Goal: Go to known website: Access a specific website the user already knows

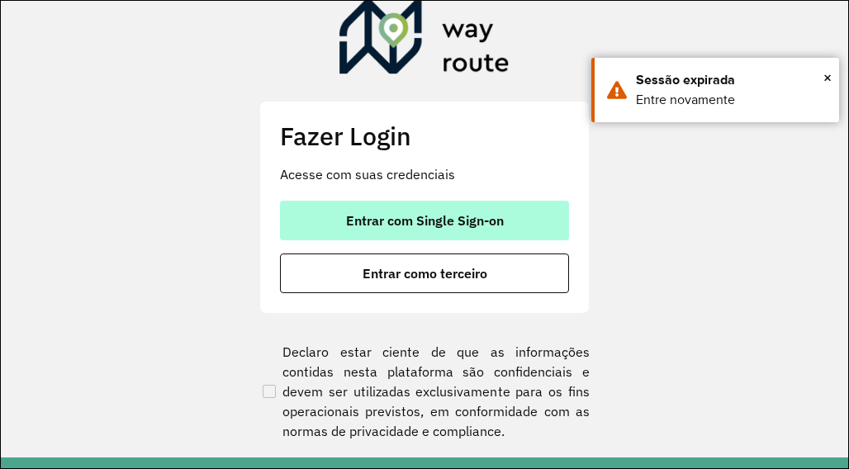
click at [420, 211] on button "Entrar com Single Sign-on" at bounding box center [424, 221] width 289 height 40
